Goal: Information Seeking & Learning: Learn about a topic

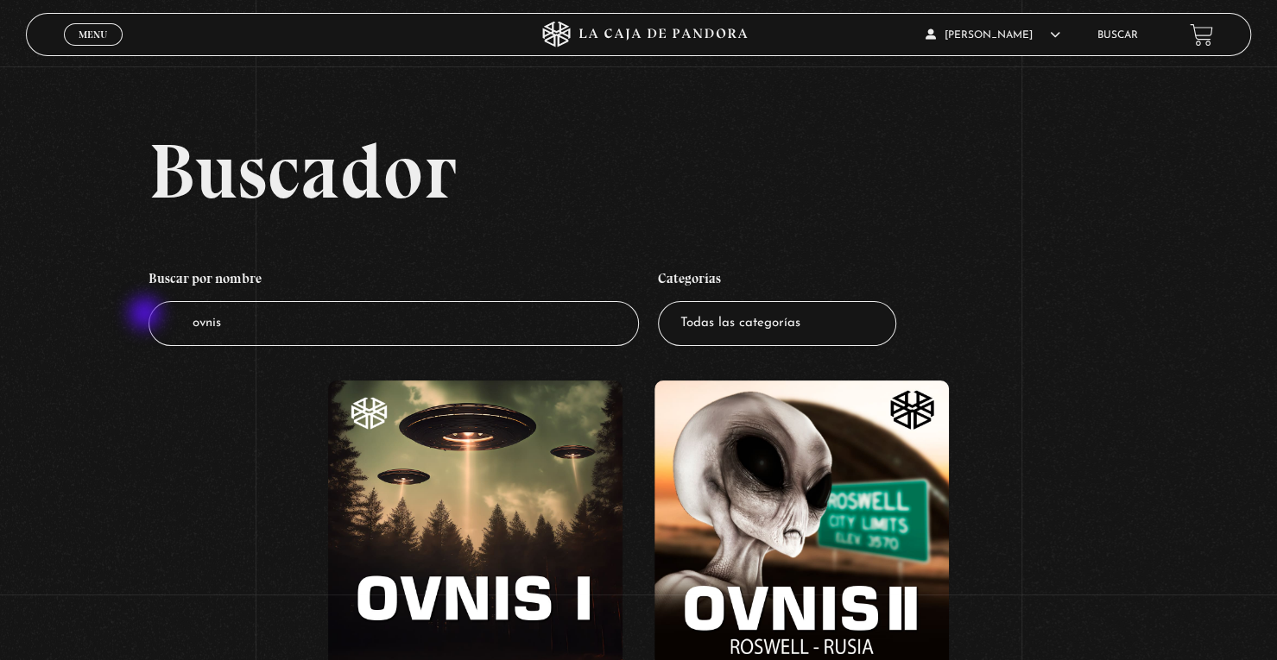
drag, startPoint x: 275, startPoint y: 327, endPoint x: 98, endPoint y: 310, distance: 177.8
click at [104, 313] on div "Buscador Buscar por nombre Buscador ovnis Categorías Todas las categorías 11:11…" at bounding box center [638, 452] width 1277 height 641
click at [247, 332] on input "ovnis" at bounding box center [393, 324] width 490 height 46
drag, startPoint x: 247, startPoint y: 332, endPoint x: 123, endPoint y: 336, distance: 123.5
click at [138, 319] on div "Buscador Buscar por nombre Buscador ovnis Categorías Todas las categorías 11:11…" at bounding box center [638, 452] width 1277 height 641
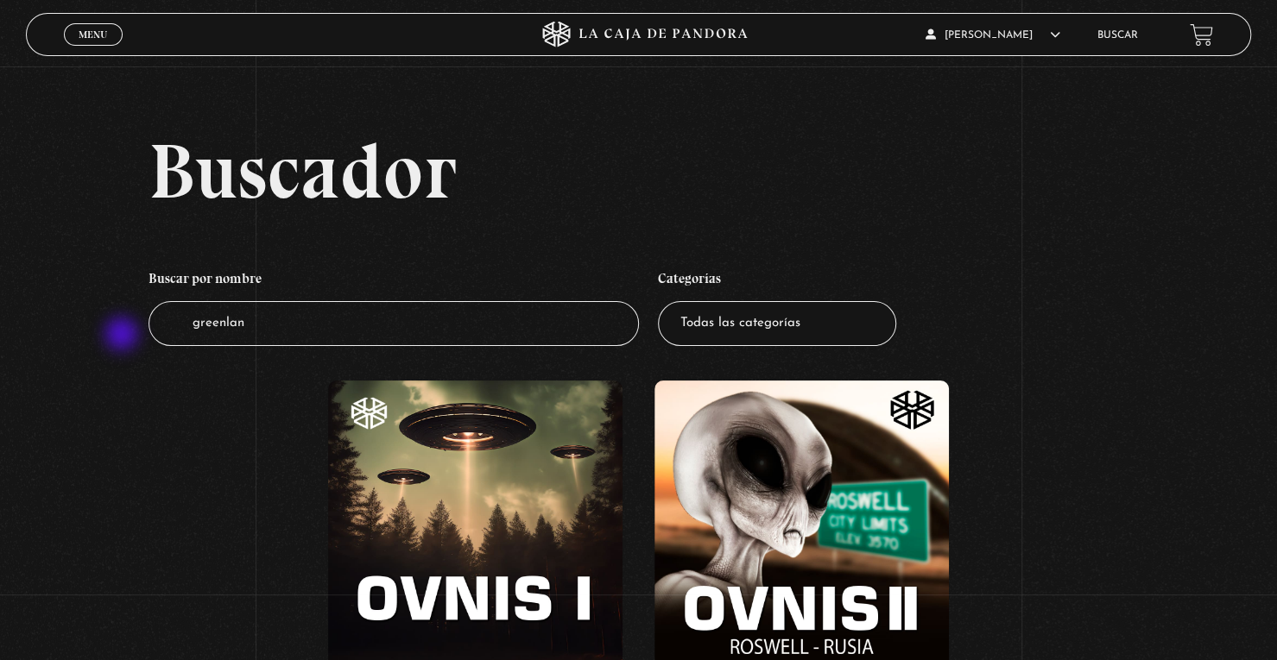
type input "greenland"
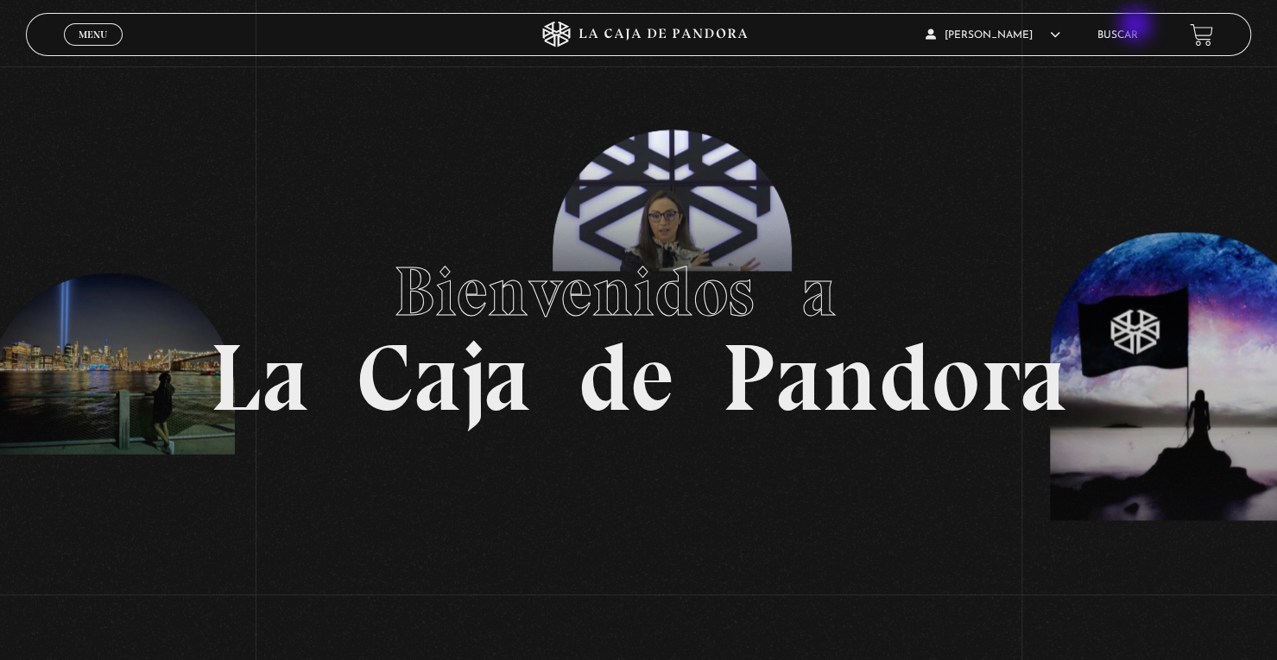
click at [1138, 43] on li "Buscar" at bounding box center [1117, 35] width 41 height 27
click at [1123, 28] on li "Buscar" at bounding box center [1117, 35] width 41 height 27
click at [1127, 30] on link "Buscar" at bounding box center [1117, 35] width 41 height 10
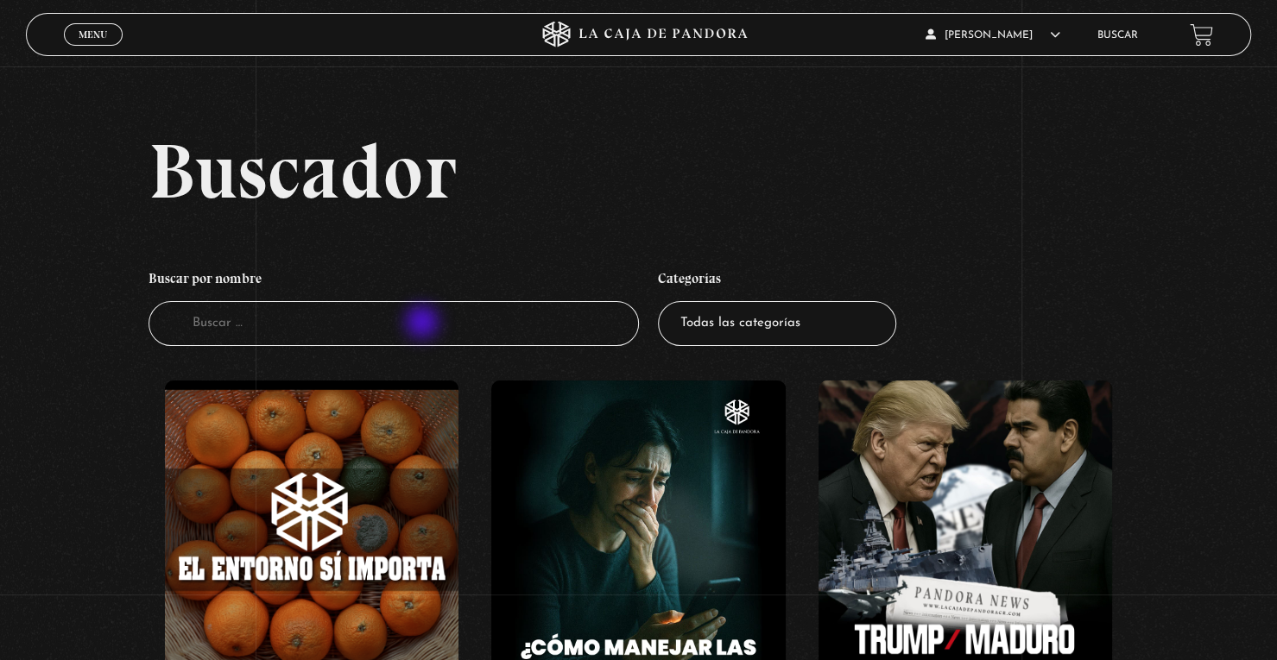
click at [422, 324] on input "Buscador" at bounding box center [393, 324] width 490 height 46
type input "greendland"
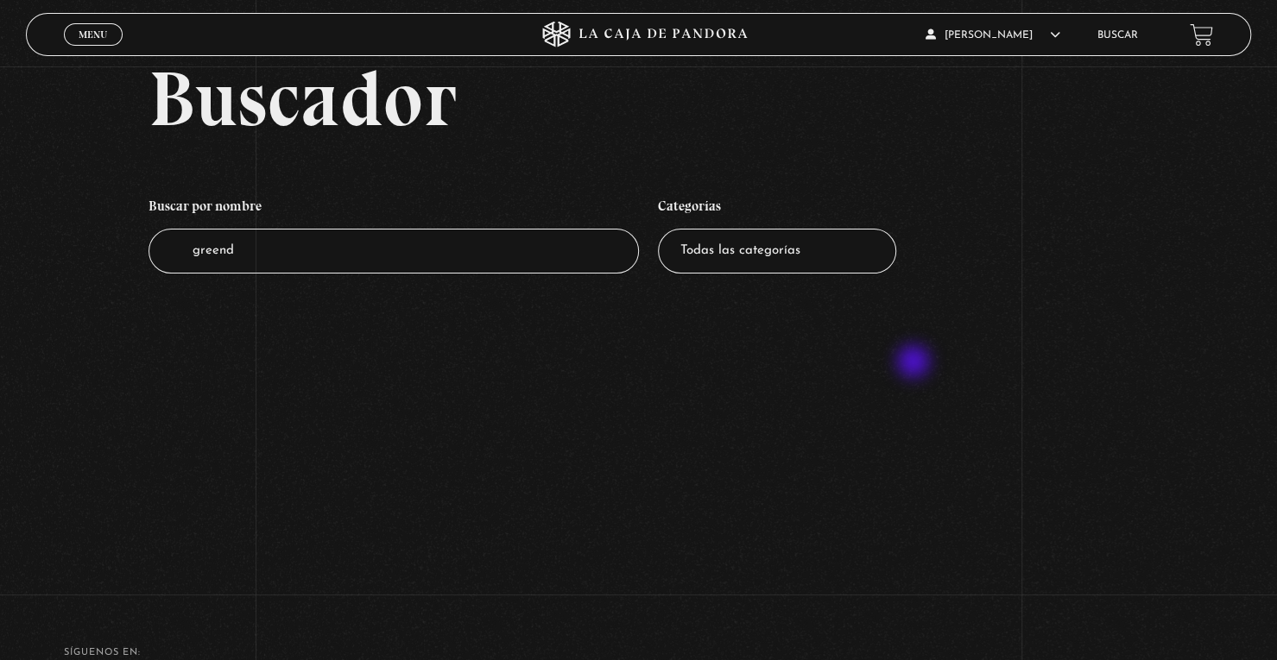
scroll to position [173, 0]
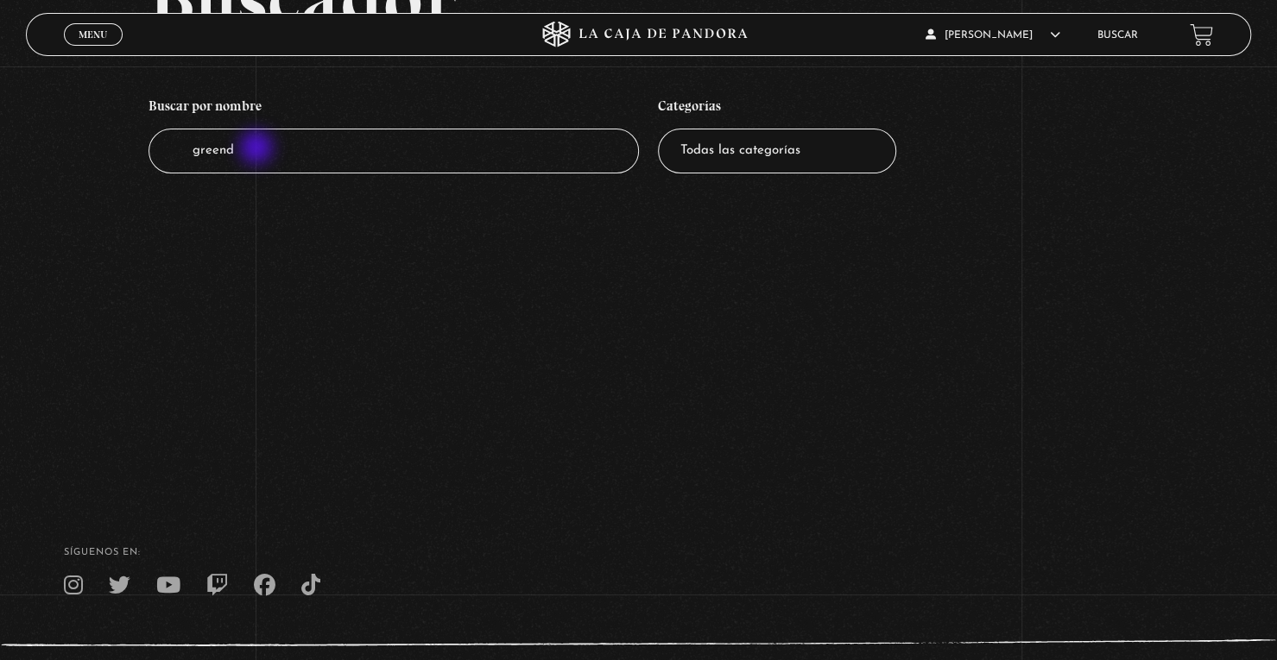
click at [258, 149] on input "greend" at bounding box center [393, 152] width 490 height 46
type input "greenland"
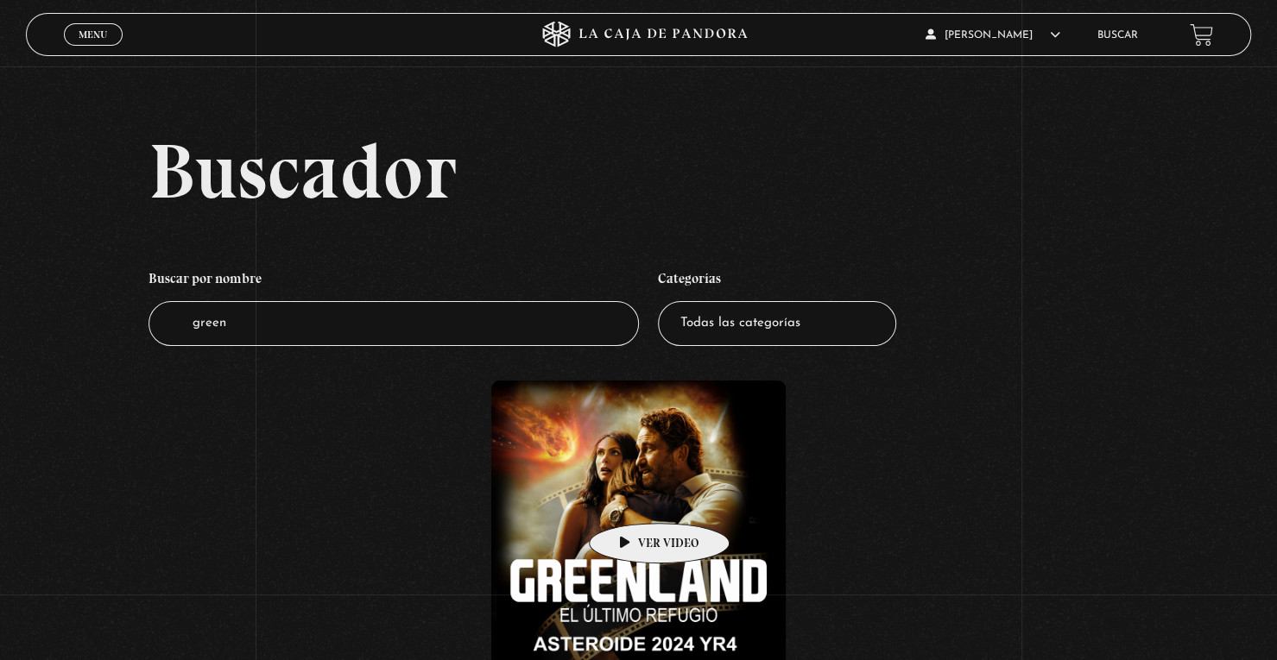
click at [632, 497] on figure at bounding box center [638, 528] width 294 height 294
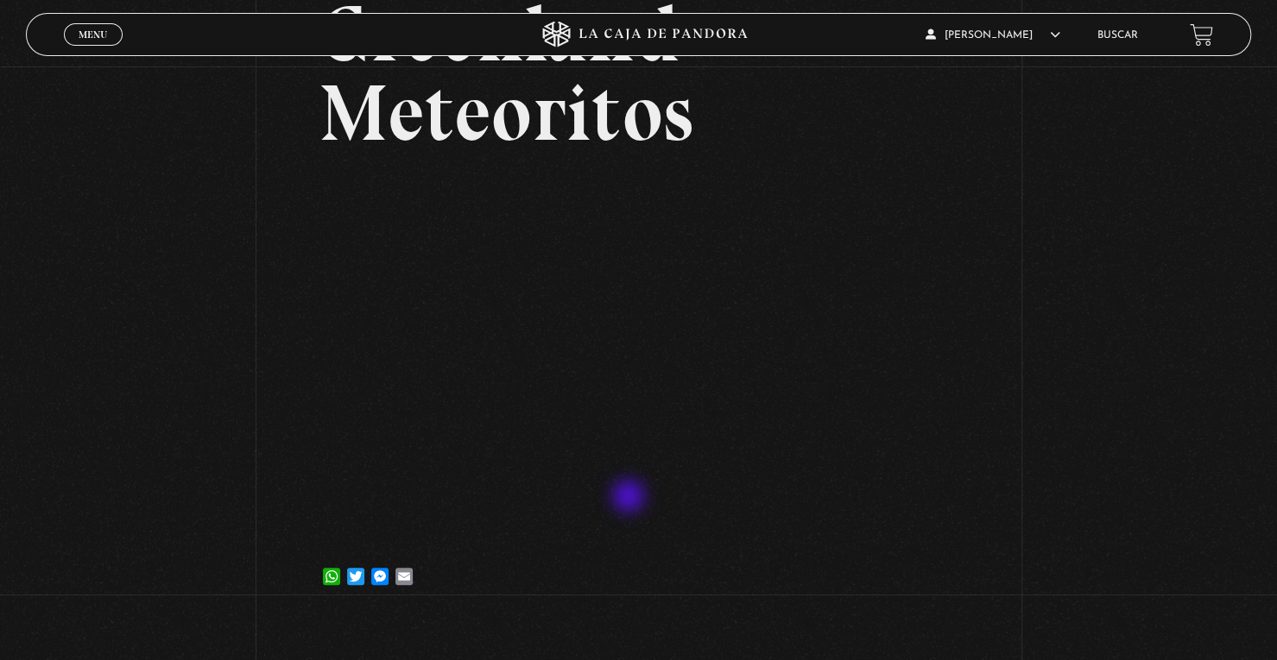
scroll to position [86, 0]
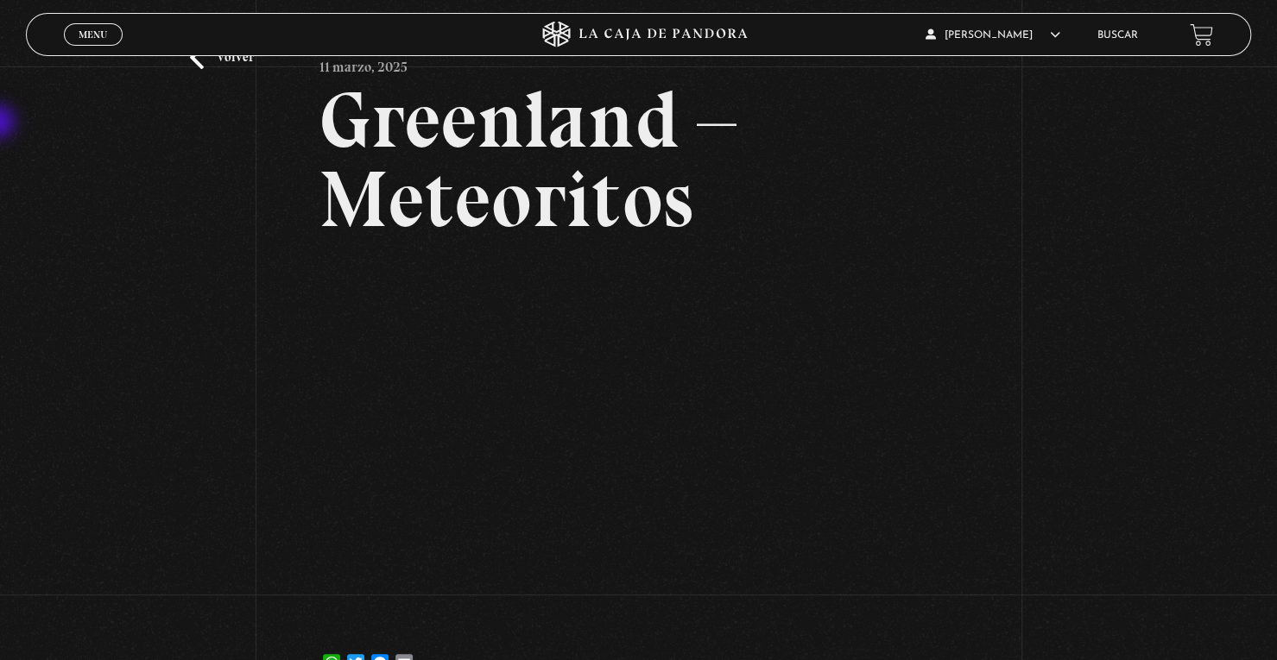
click at [0, 123] on div "Volver 11 marzo, 2025 [GEOGRAPHIC_DATA] – Meteoritos WhatsApp Twitter Messenger…" at bounding box center [638, 341] width 1277 height 723
